Goal: Book appointment/travel/reservation

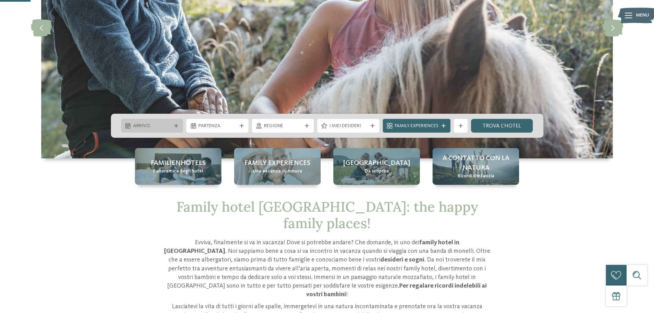
click at [173, 124] on div at bounding box center [176, 126] width 7 height 4
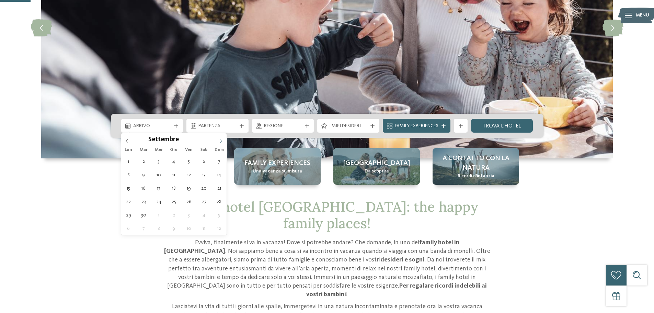
click at [221, 140] on icon at bounding box center [220, 141] width 5 height 5
type div "[DATE]"
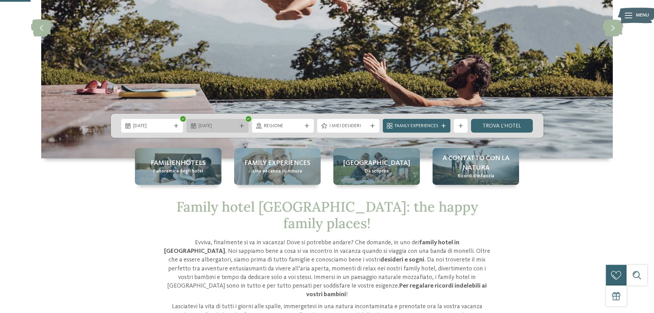
click at [241, 124] on icon at bounding box center [242, 126] width 4 height 4
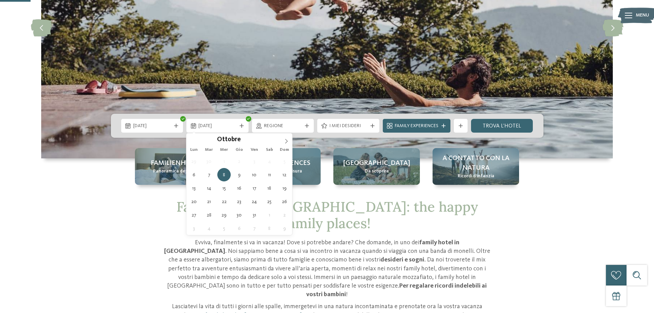
type div "[DATE]"
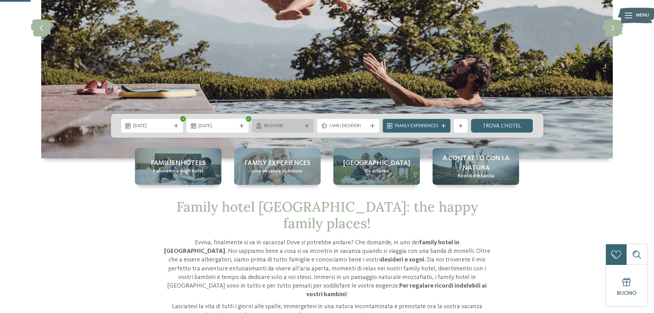
click at [307, 125] on icon at bounding box center [307, 126] width 4 height 4
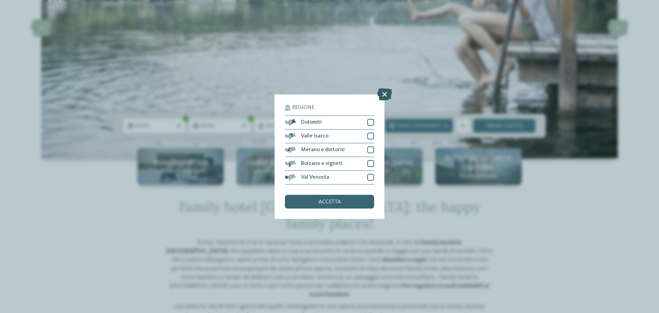
click at [385, 94] on icon at bounding box center [384, 94] width 15 height 12
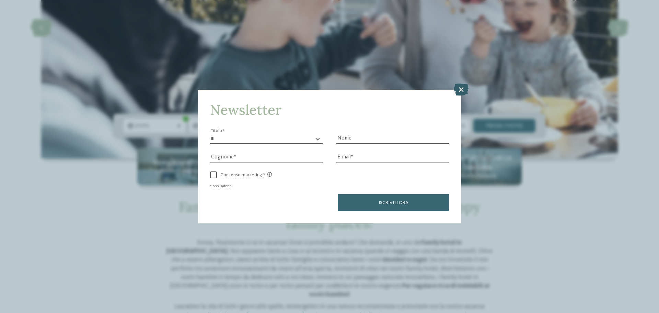
click at [462, 89] on icon at bounding box center [461, 89] width 15 height 12
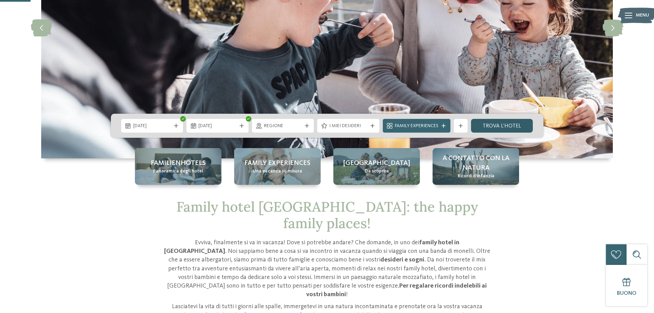
click at [507, 124] on link "trova l’hotel" at bounding box center [502, 126] width 62 height 14
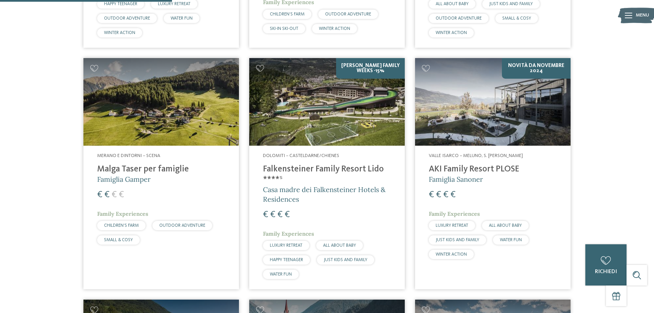
scroll to position [431, 0]
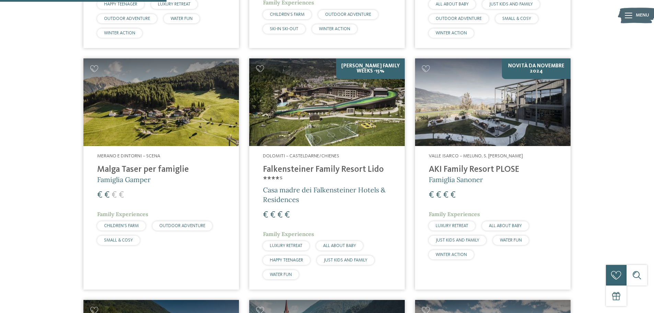
click at [334, 127] on img at bounding box center [327, 102] width 156 height 88
